Goal: Find specific page/section: Find specific page/section

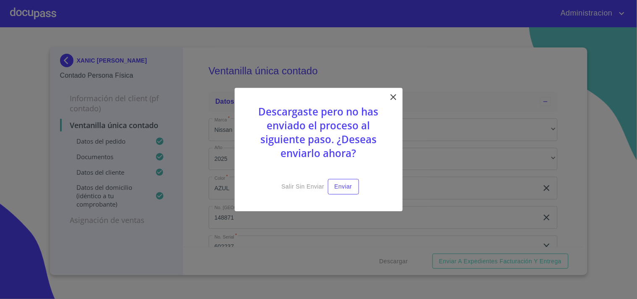
scroll to position [700, 0]
click at [393, 96] on icon at bounding box center [393, 97] width 10 height 10
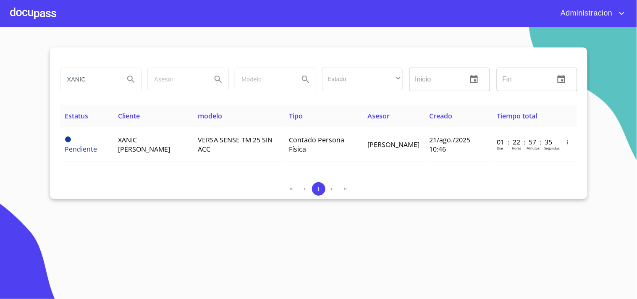
drag, startPoint x: 99, startPoint y: 77, endPoint x: 32, endPoint y: 65, distance: 67.5
click at [34, 66] on section "XANIC Estado ​ ​ Inicio ​ Fin ​ Estatus Cliente modelo Tipo Asesor Creado Tiemp…" at bounding box center [318, 163] width 637 height 272
type input "[PERSON_NAME]"
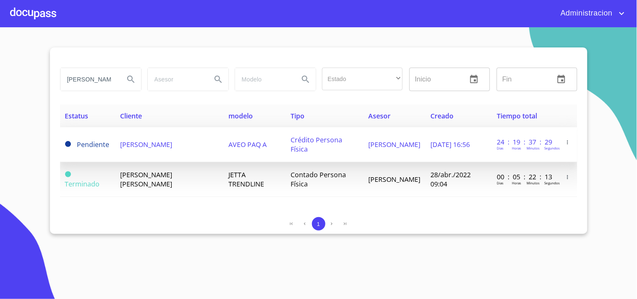
click at [177, 149] on td "[PERSON_NAME]" at bounding box center [169, 144] width 108 height 35
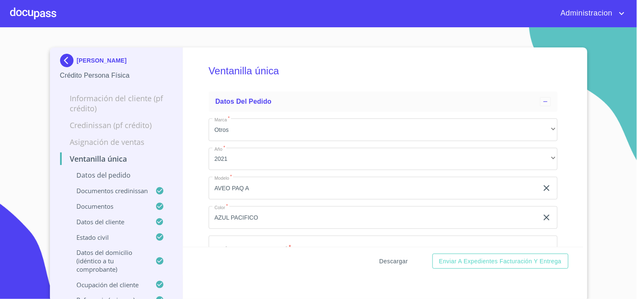
click at [391, 265] on span "Descargar" at bounding box center [394, 261] width 29 height 10
